Goal: Task Accomplishment & Management: Use online tool/utility

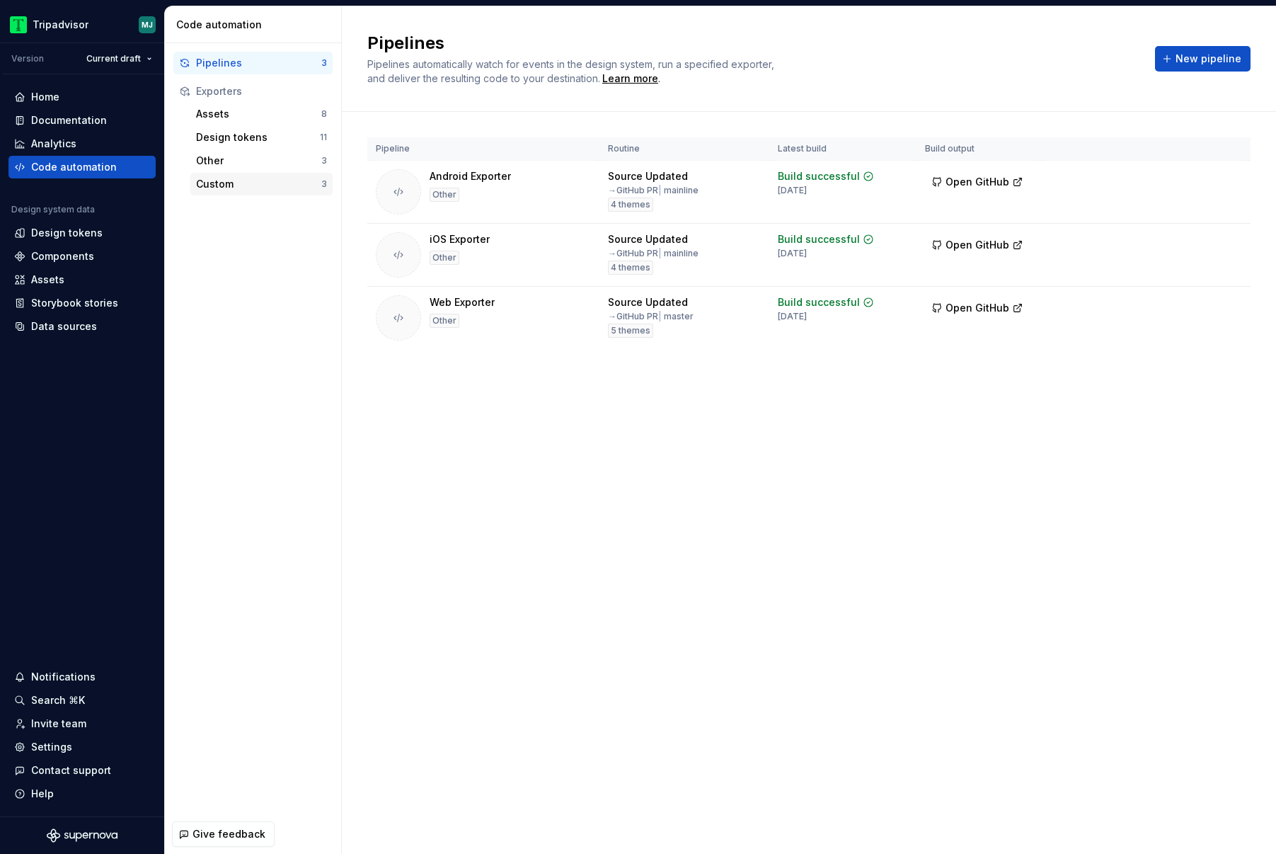
click at [287, 191] on div "Custom 3" at bounding box center [261, 184] width 142 height 23
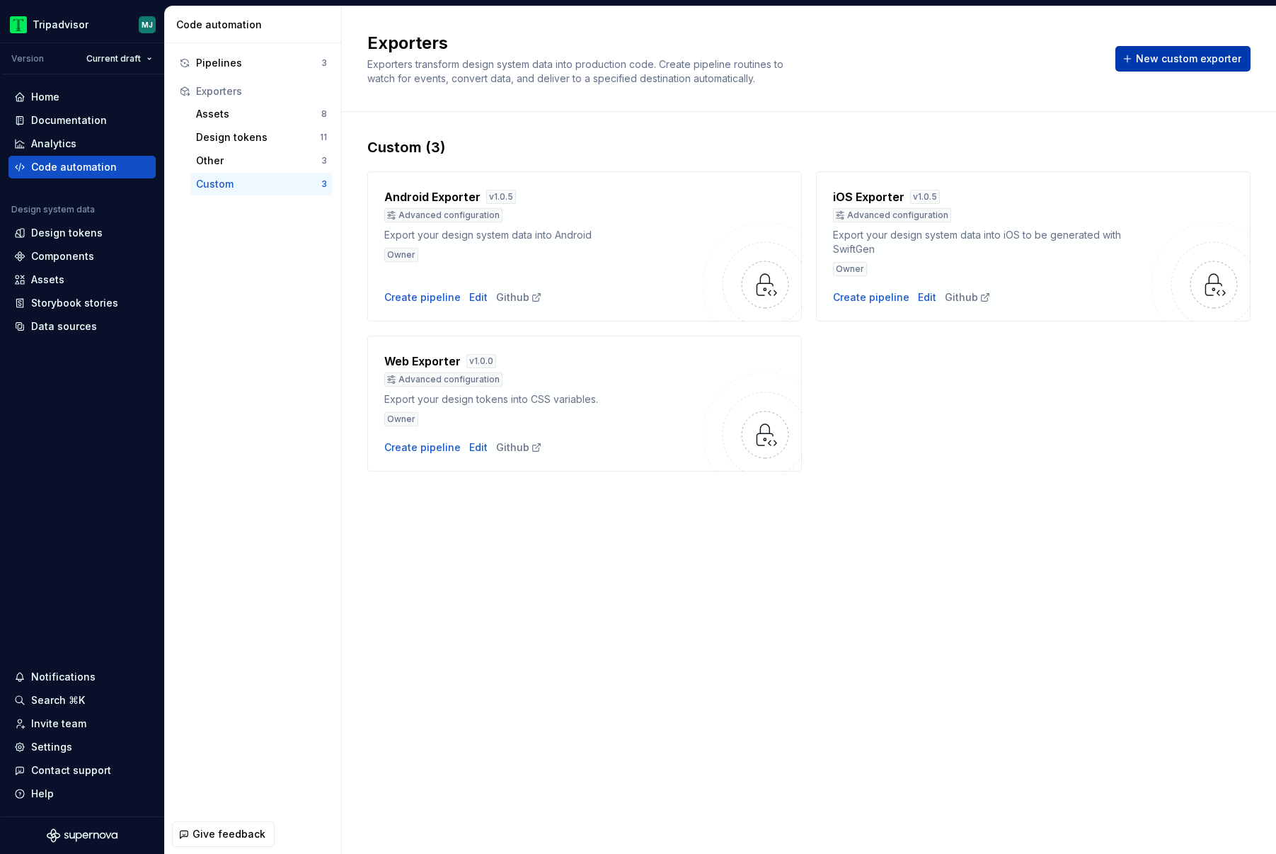
click at [1160, 59] on span "New custom exporter" at bounding box center [1188, 59] width 105 height 14
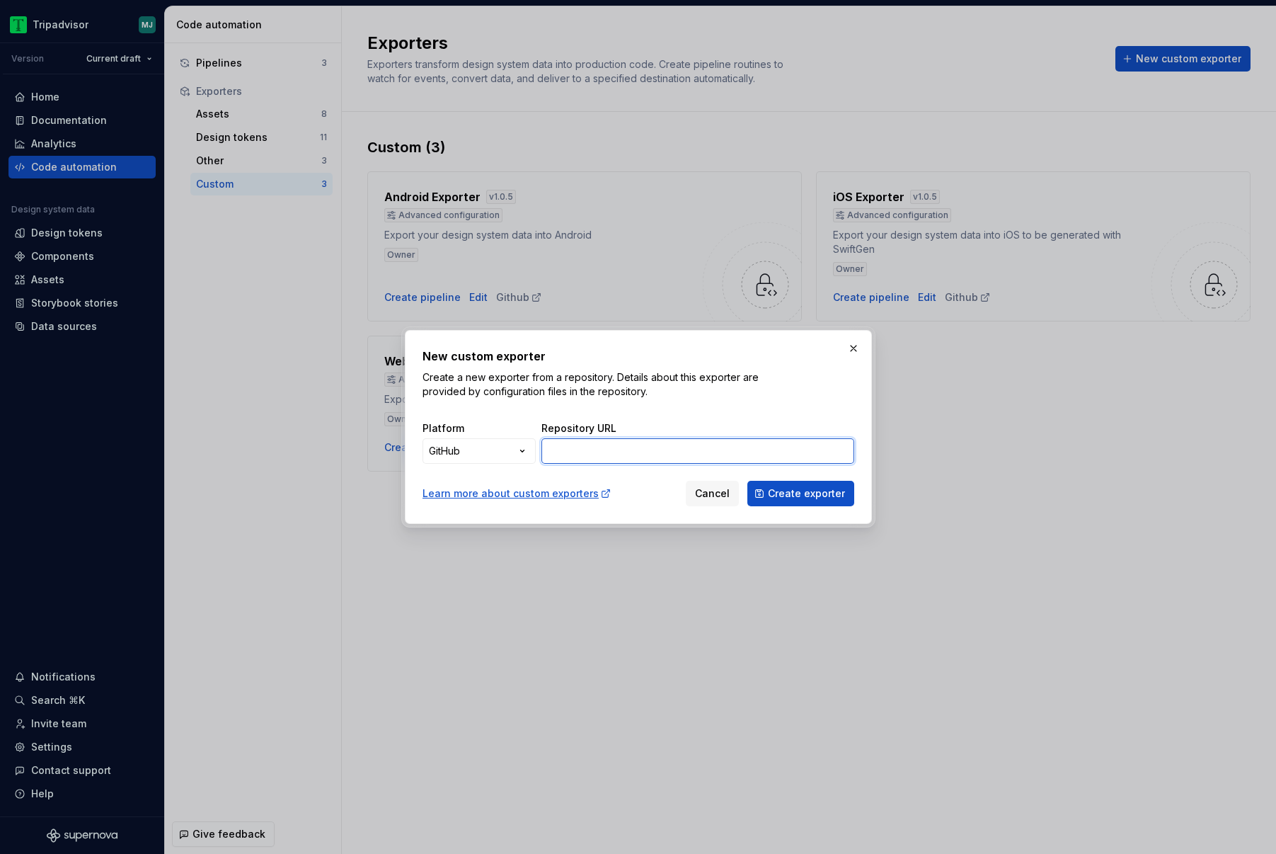
click at [630, 450] on input "Repository URL" at bounding box center [698, 450] width 313 height 25
click at [695, 418] on div "Platform GitHub ***** ********* ****** ****** Repository URL" at bounding box center [639, 437] width 432 height 54
click at [702, 489] on span "Cancel" at bounding box center [712, 493] width 35 height 14
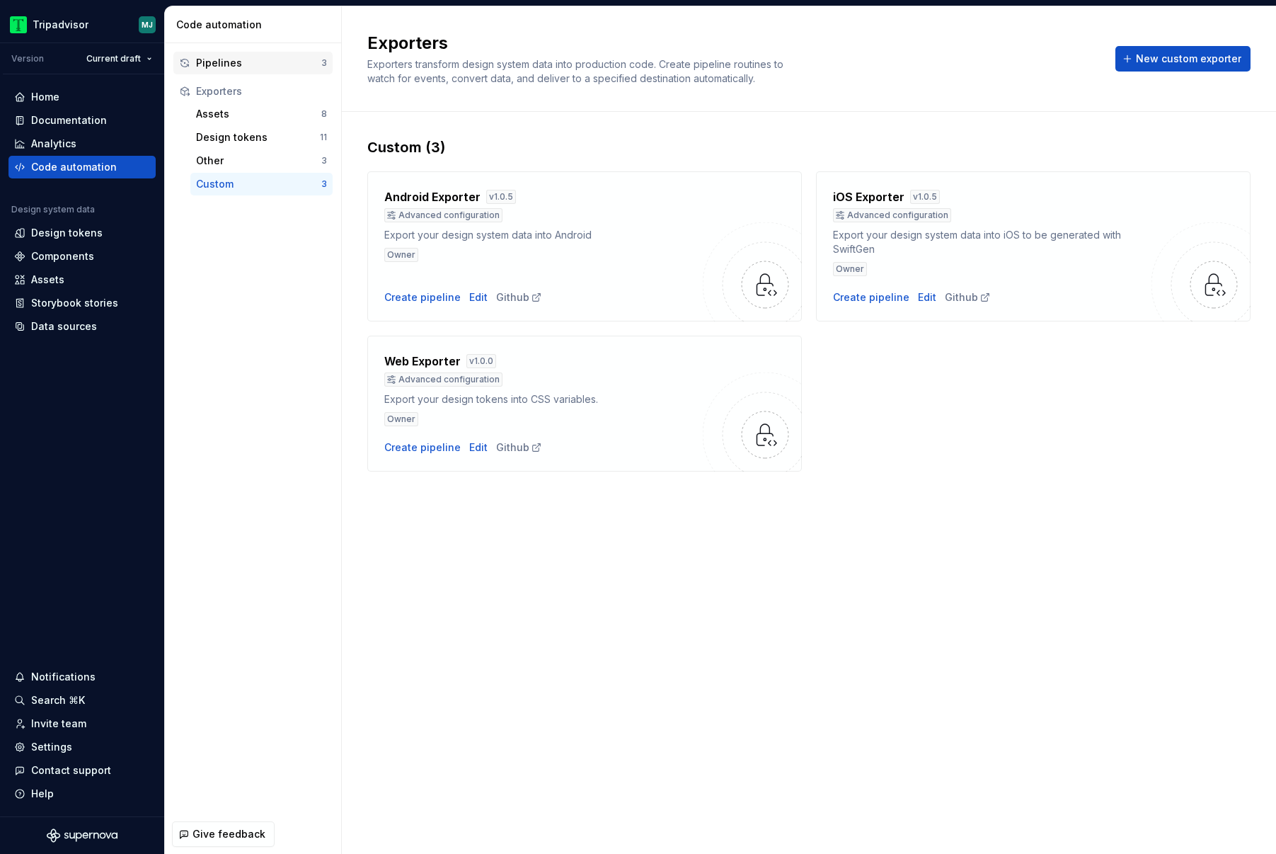
click at [262, 62] on div "Pipelines" at bounding box center [258, 63] width 125 height 14
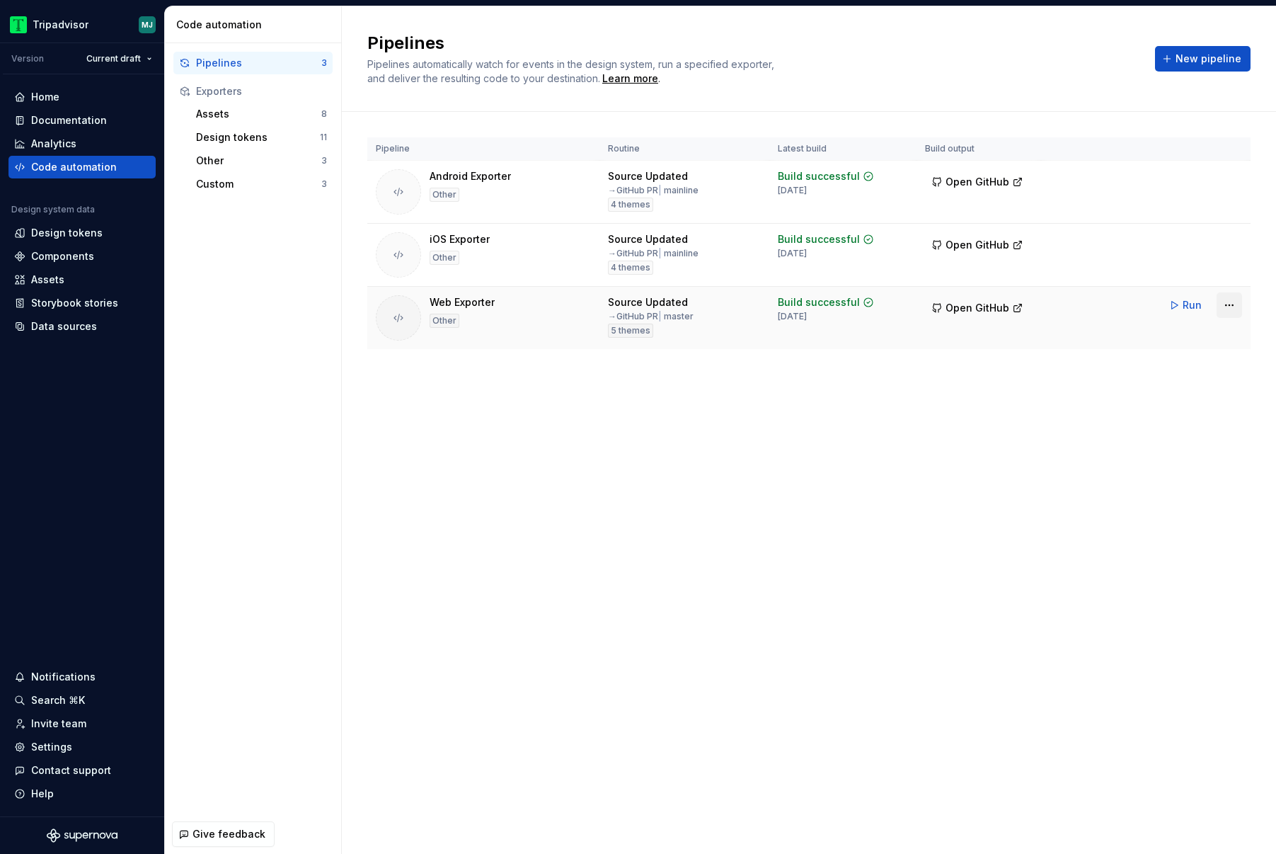
click at [1228, 306] on html "Tripadvisor MJ Version Current draft Home Documentation Analytics Code automati…" at bounding box center [638, 427] width 1276 height 854
click at [1198, 341] on div "Edit pipeline" at bounding box center [1211, 335] width 121 height 14
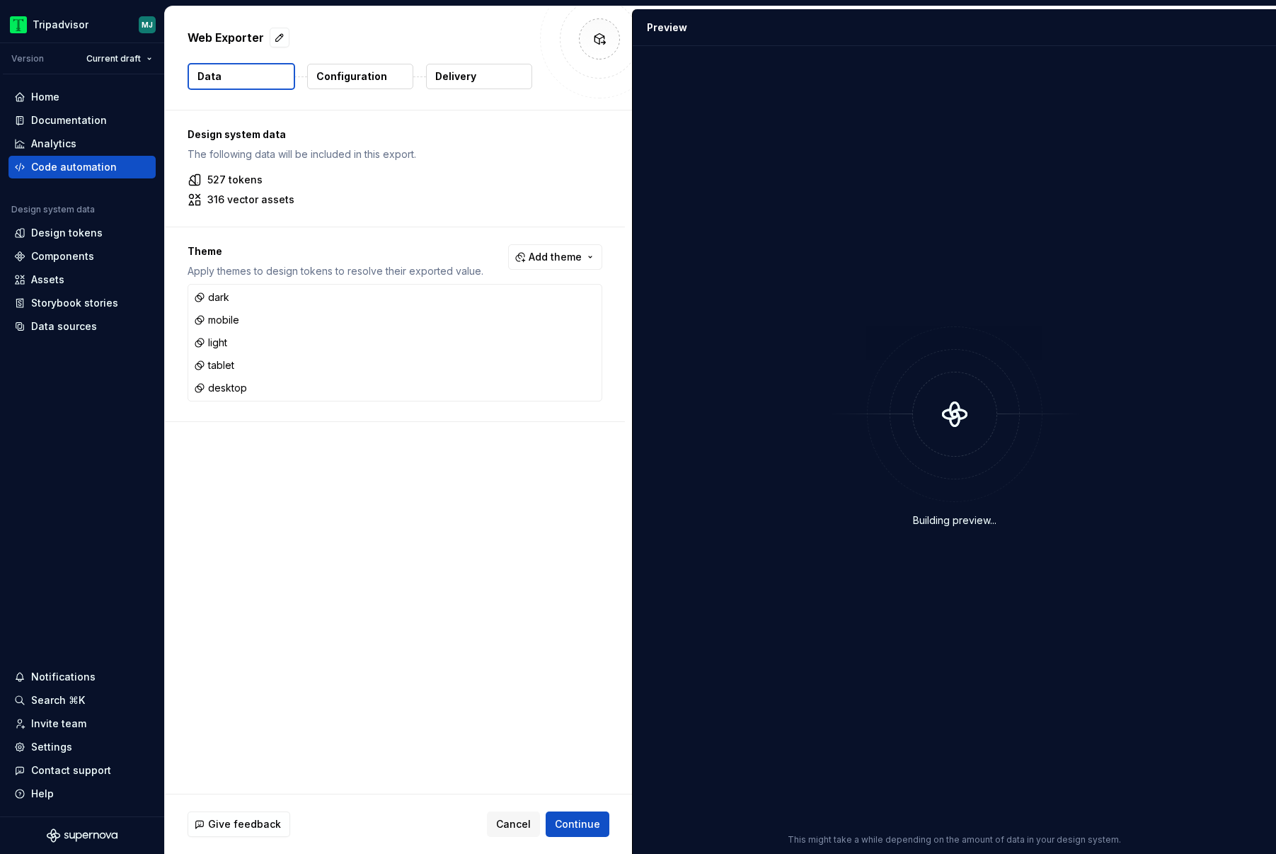
click at [452, 77] on p "Delivery" at bounding box center [455, 76] width 41 height 14
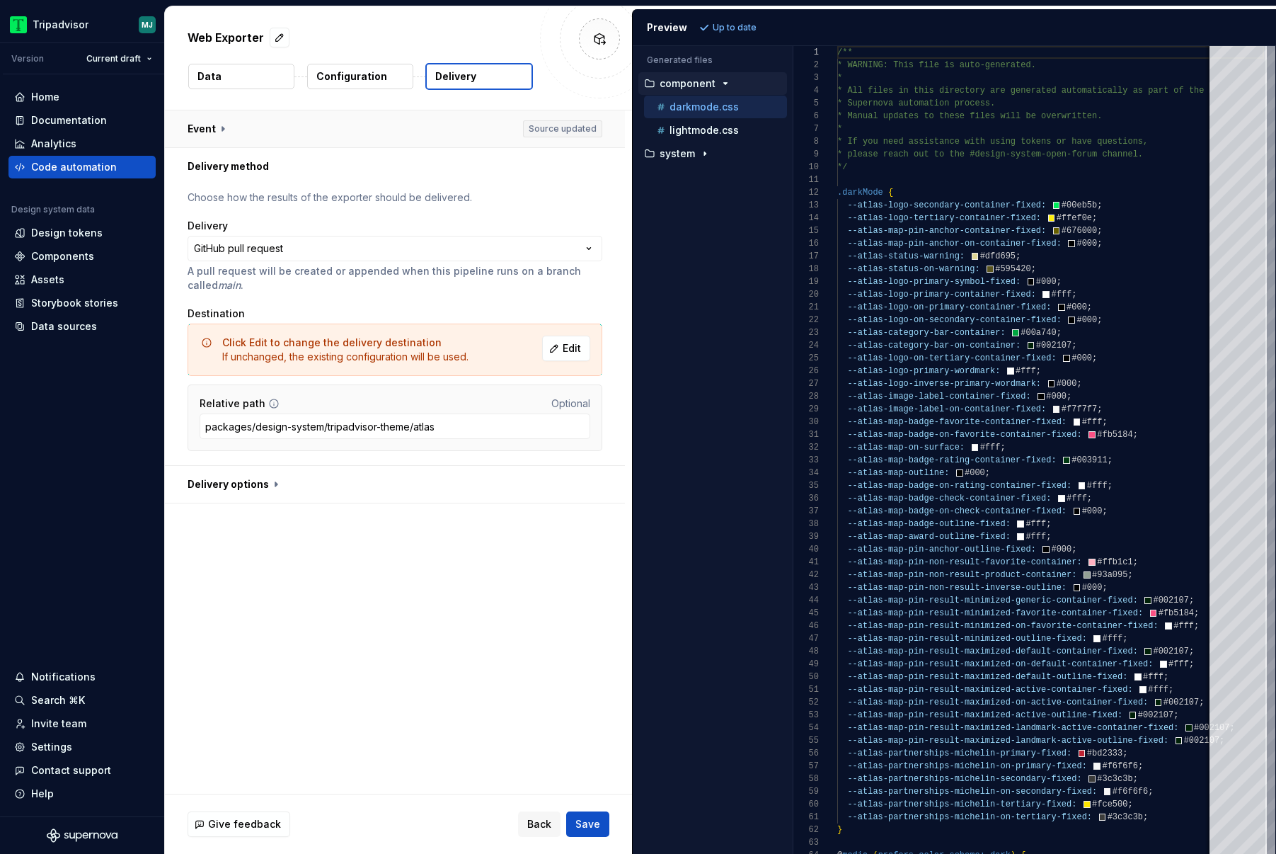
click at [238, 135] on button "button" at bounding box center [395, 128] width 460 height 37
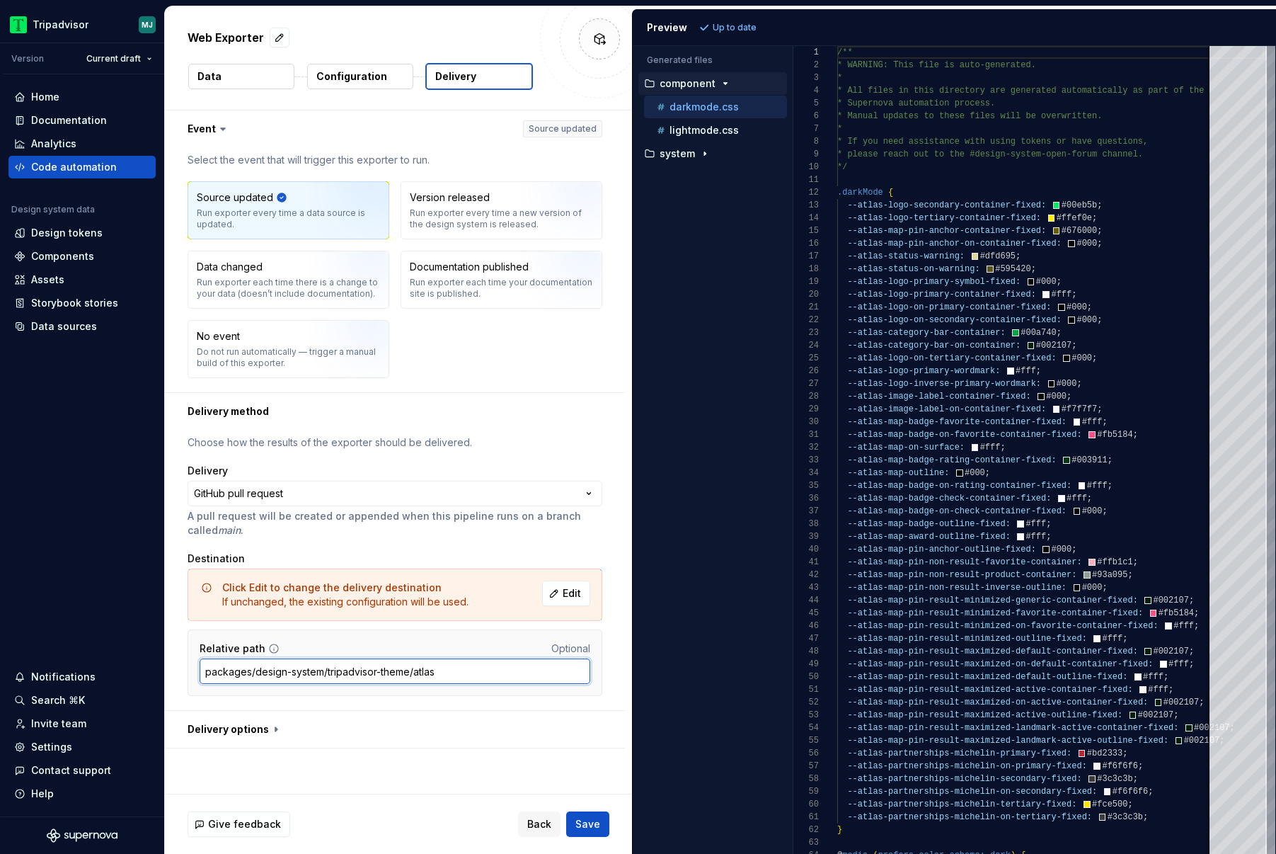
drag, startPoint x: 445, startPoint y: 672, endPoint x: 206, endPoint y: 675, distance: 238.6
click at [206, 675] on input "packages/design-system/tripadvisor-theme/atlas" at bounding box center [395, 670] width 391 height 25
click at [541, 819] on span "Back" at bounding box center [539, 824] width 24 height 14
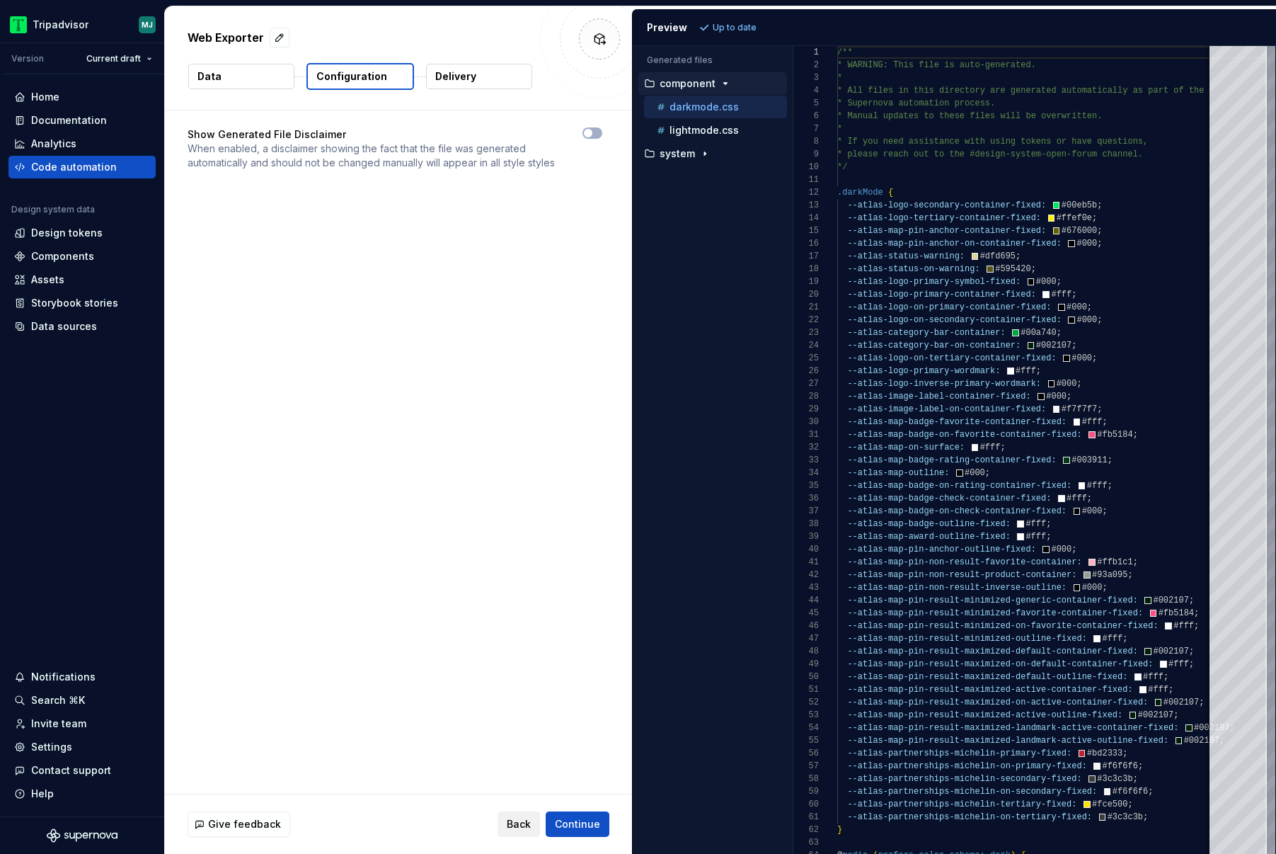
click at [520, 822] on span "Back" at bounding box center [519, 824] width 24 height 14
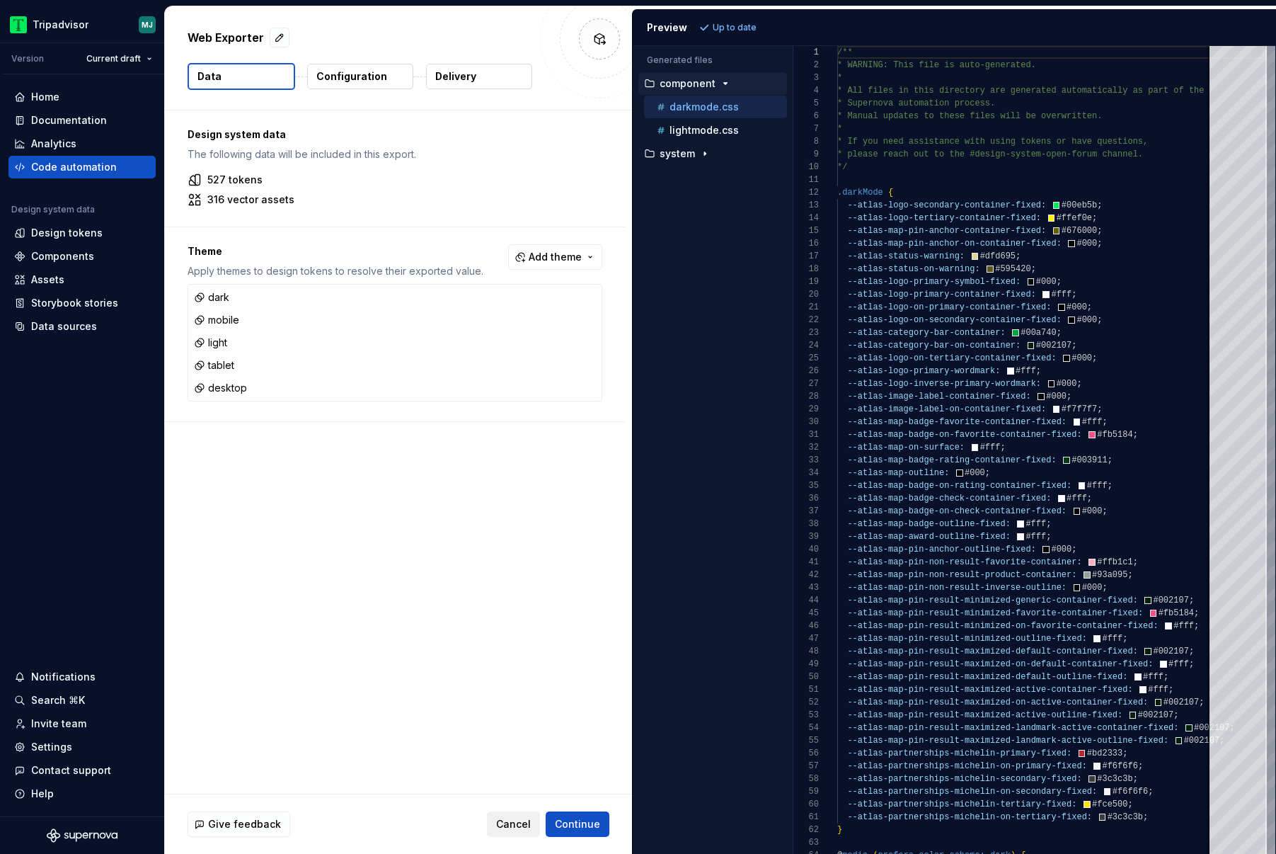
click at [515, 813] on button "Cancel" at bounding box center [513, 823] width 53 height 25
